Goal: Task Accomplishment & Management: Manage account settings

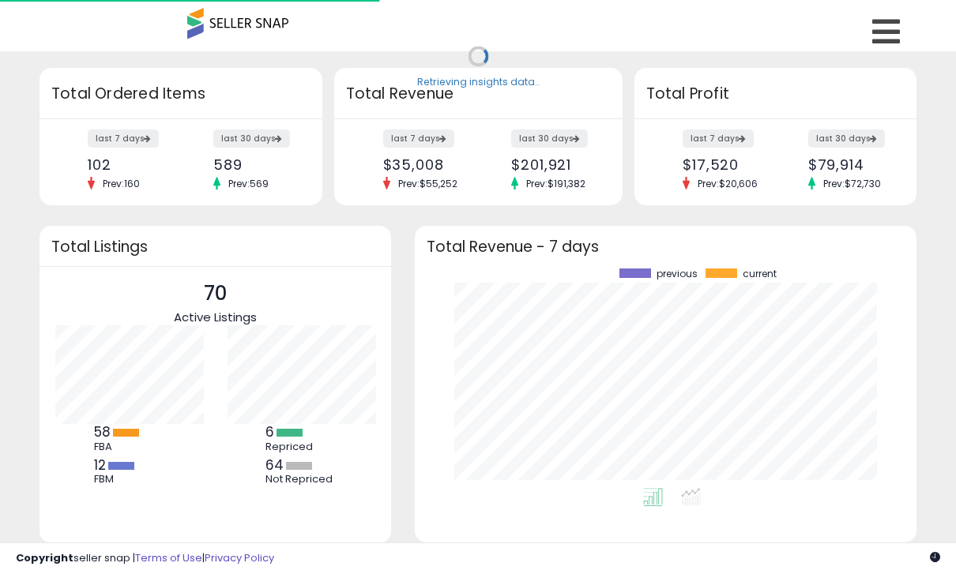
scroll to position [220, 470]
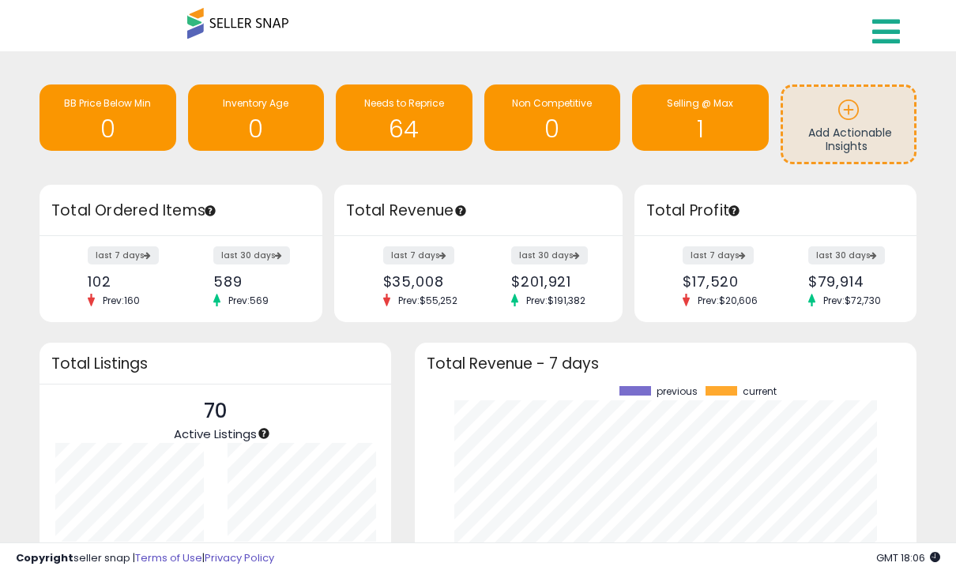
click at [904, 34] on link at bounding box center [888, 27] width 56 height 55
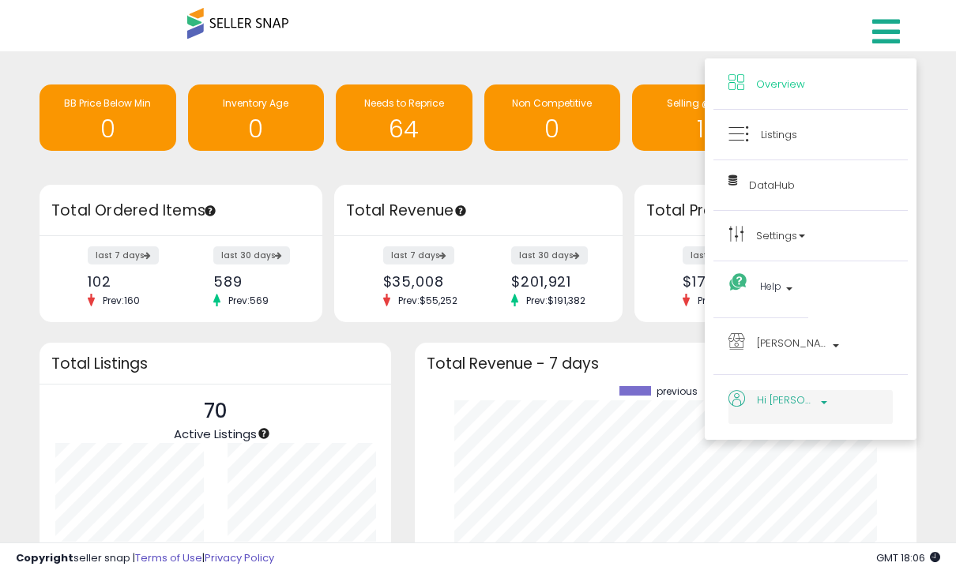
click at [821, 404] on b at bounding box center [824, 406] width 6 height 11
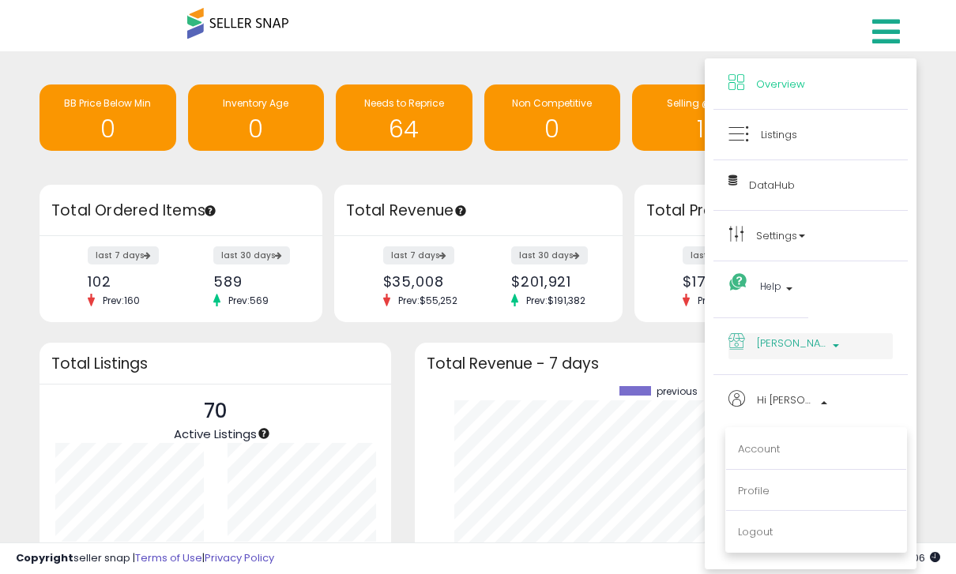
click at [809, 358] on p "[PERSON_NAME] Mx" at bounding box center [810, 346] width 164 height 26
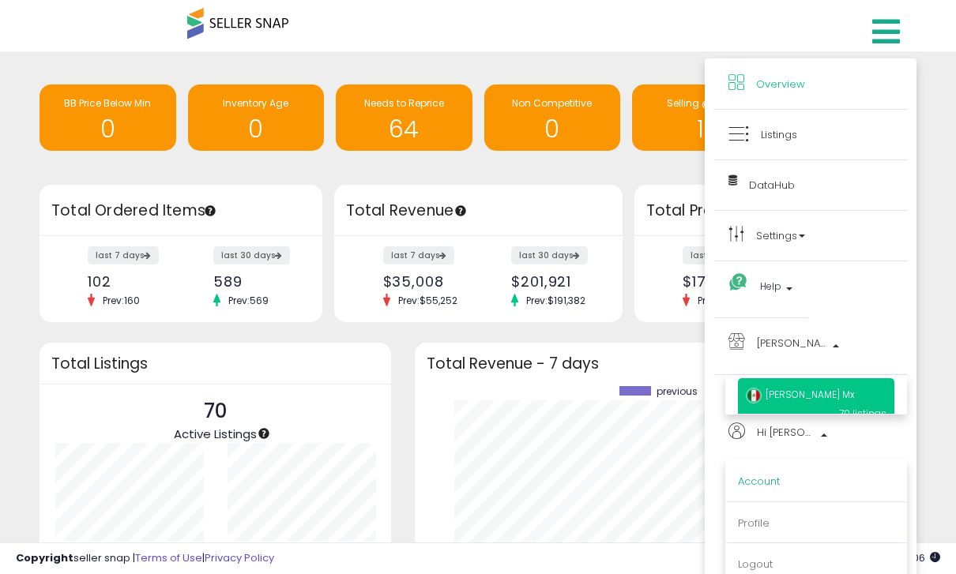
click at [753, 483] on link "Account" at bounding box center [759, 481] width 42 height 15
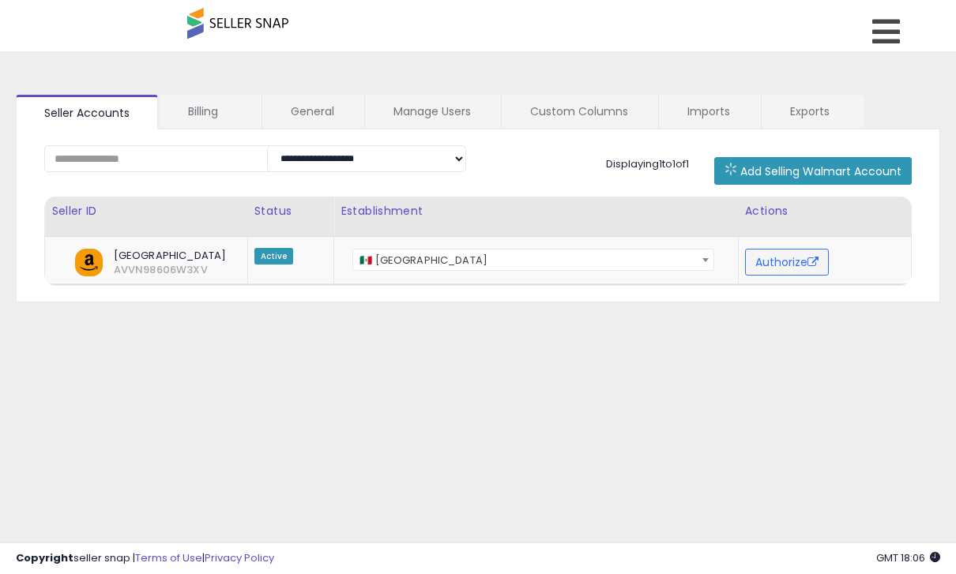
click at [212, 113] on link "Billing" at bounding box center [210, 111] width 100 height 33
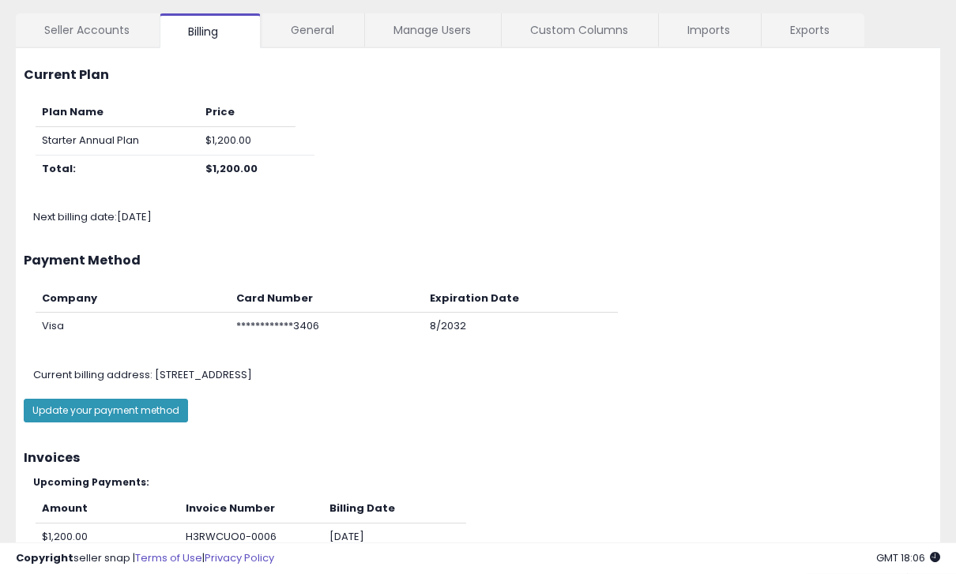
scroll to position [146, 0]
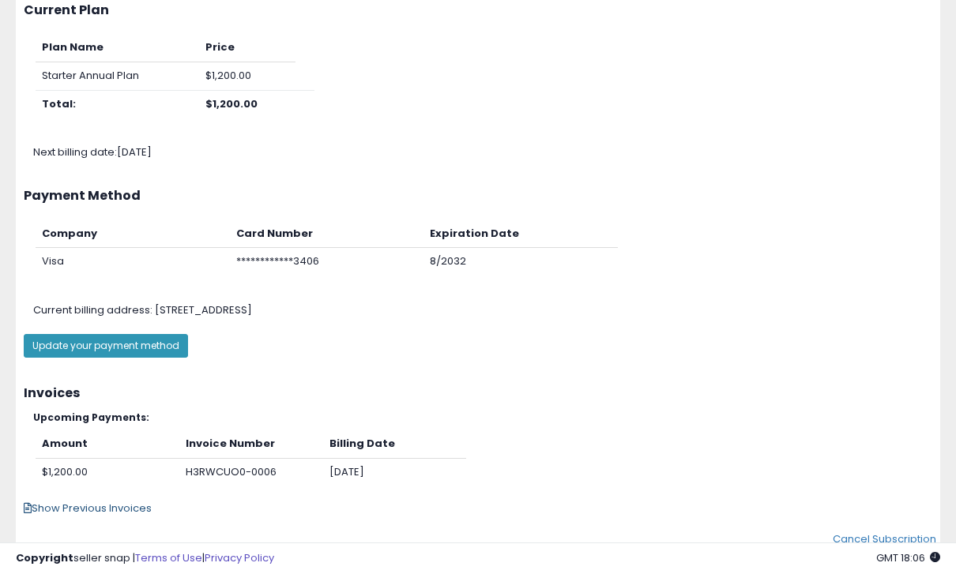
click at [88, 501] on span "Show Previous Invoices" at bounding box center [88, 508] width 128 height 15
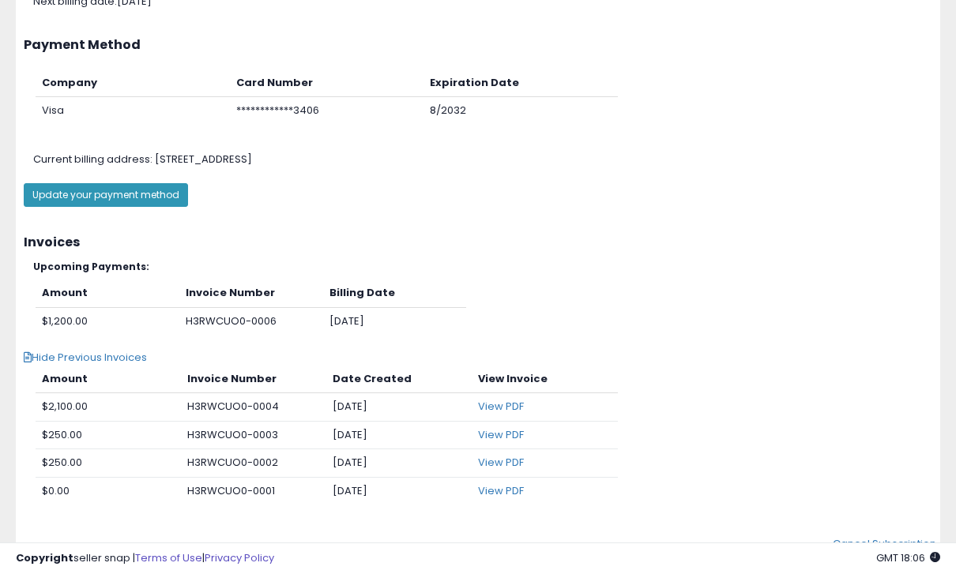
scroll to position [299, 0]
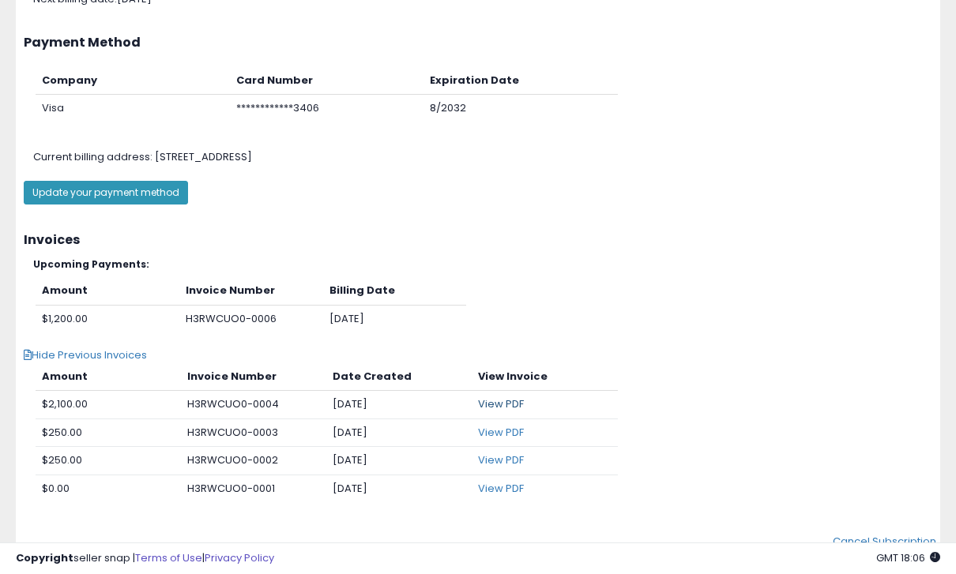
click at [492, 398] on link "View PDF" at bounding box center [501, 403] width 46 height 15
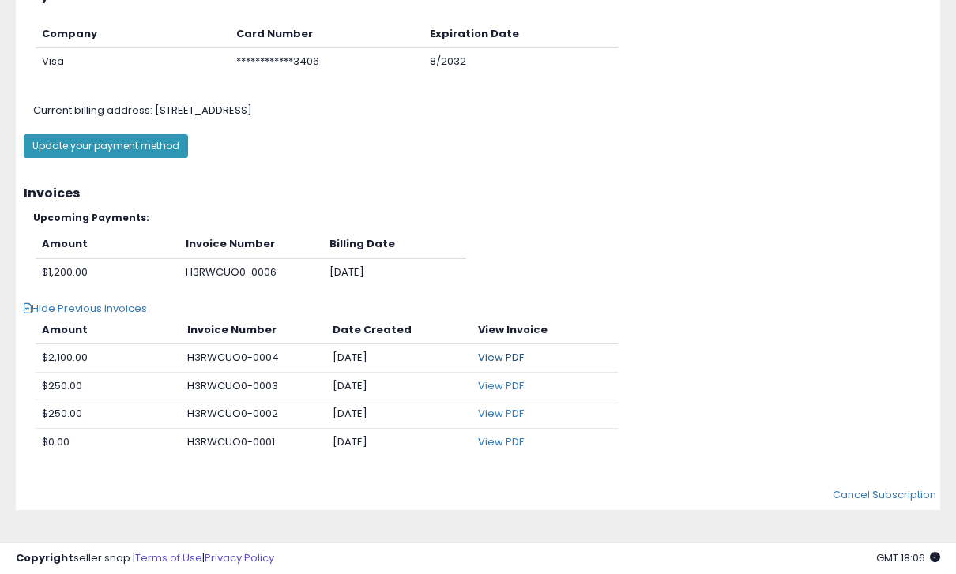
scroll to position [350, 0]
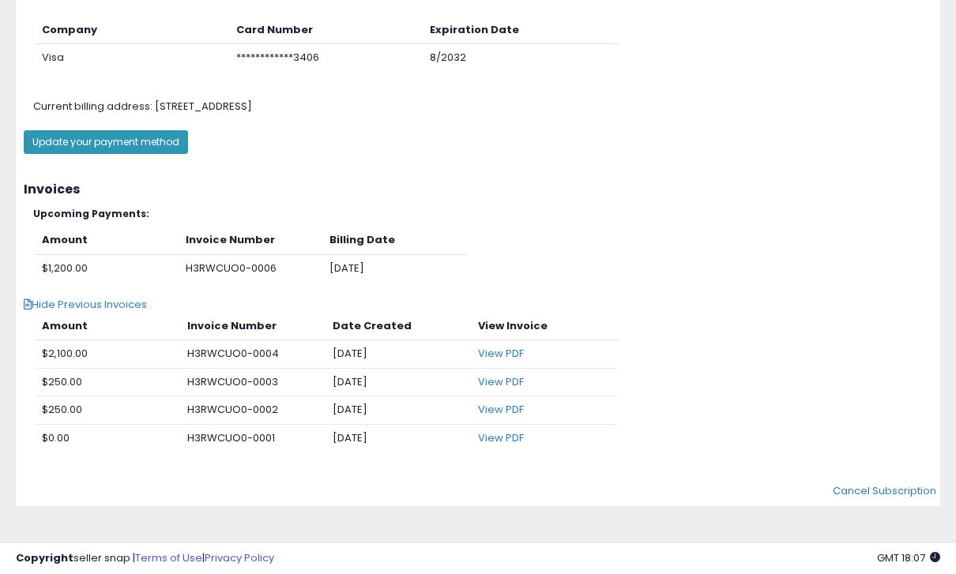
drag, startPoint x: 793, startPoint y: 39, endPoint x: 687, endPoint y: 206, distance: 198.1
